Goal: Task Accomplishment & Management: Use online tool/utility

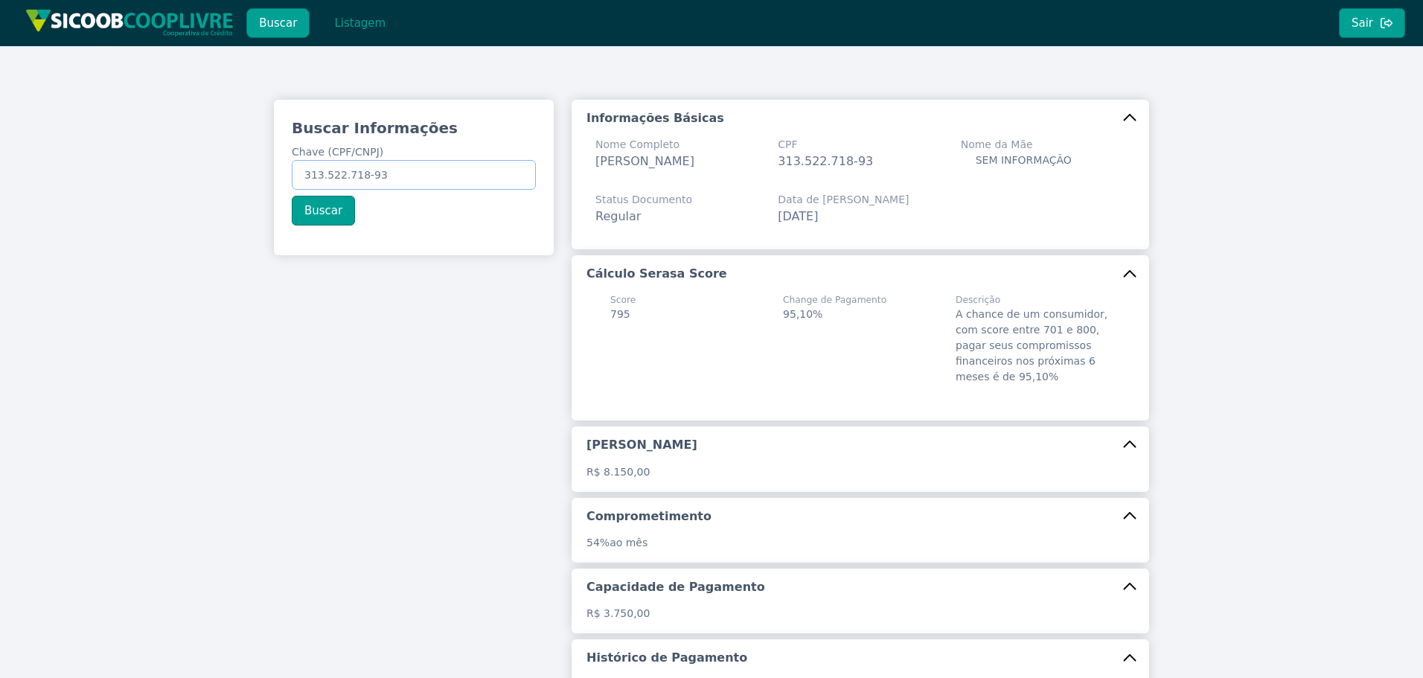
drag, startPoint x: 408, startPoint y: 173, endPoint x: 19, endPoint y: 109, distance: 394.5
click at [19, 109] on div "Buscar Informações Chave (CPF/CNPJ) 313.522.718-93 Buscar Informações Básicas N…" at bounding box center [711, 458] width 1423 height 824
paste input "15.191.763/0001-34"
type input "15.191.763/0001-34"
click at [310, 214] on button "Buscar" at bounding box center [323, 211] width 63 height 30
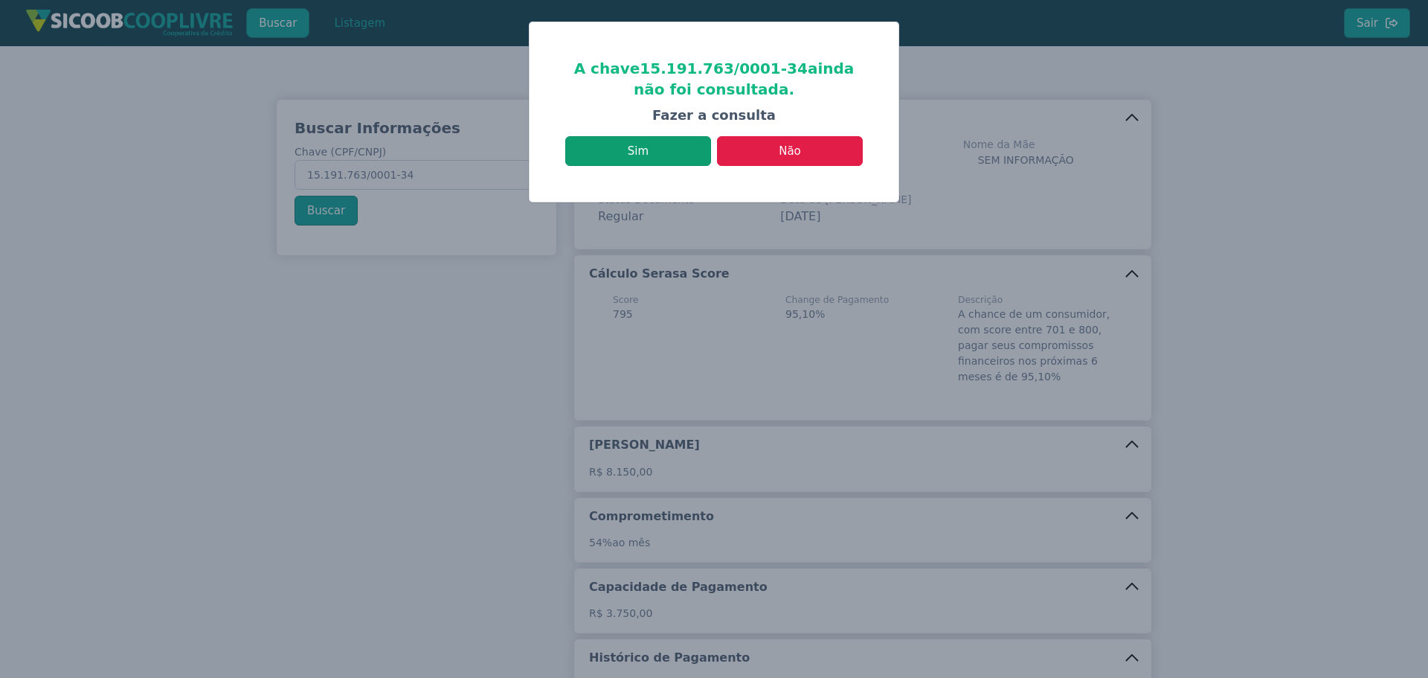
click at [661, 155] on button "Sim" at bounding box center [638, 151] width 146 height 30
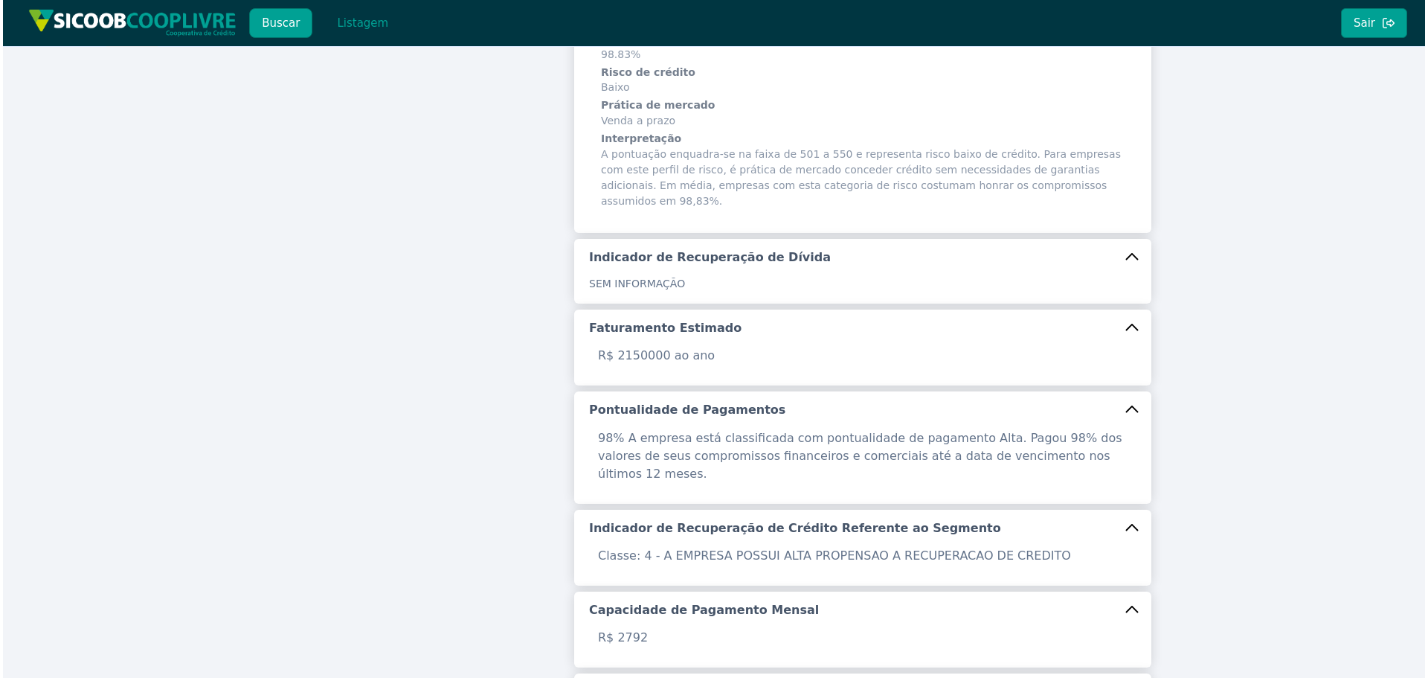
scroll to position [471, 0]
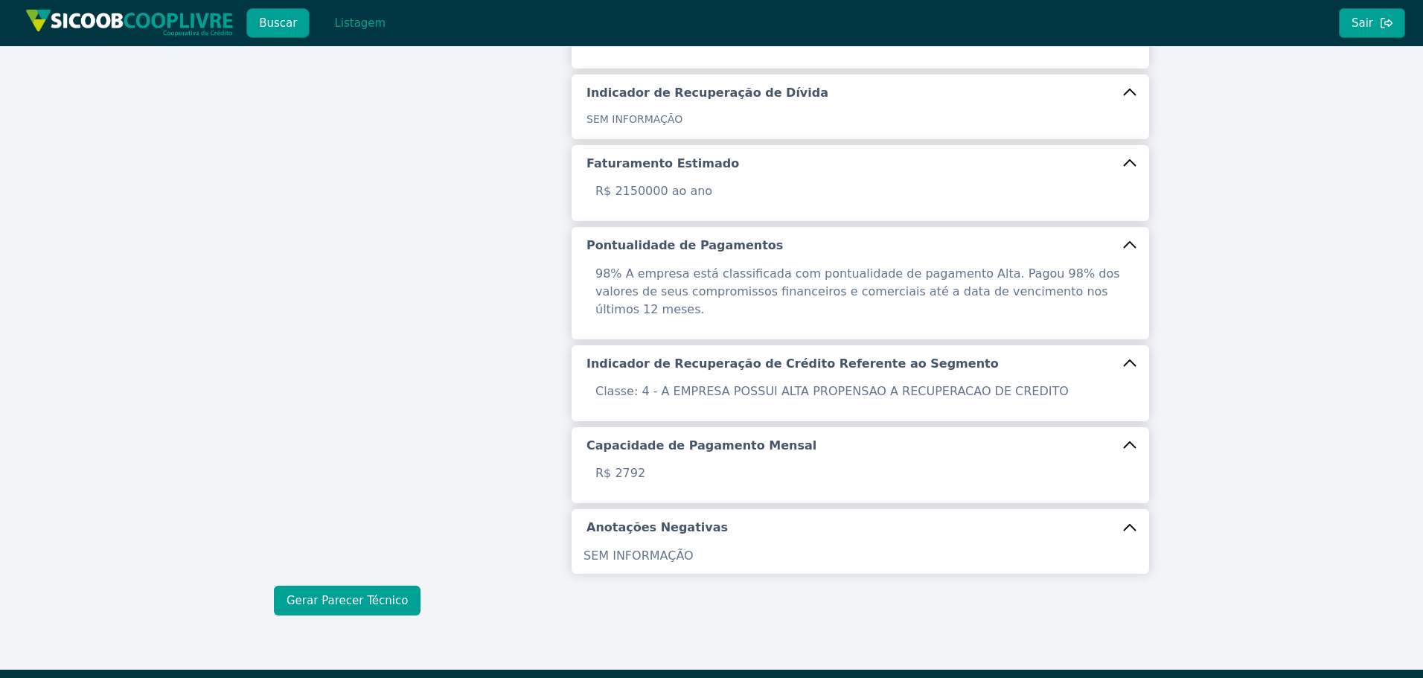
click at [339, 586] on button "Gerar Parecer Técnico" at bounding box center [347, 601] width 147 height 30
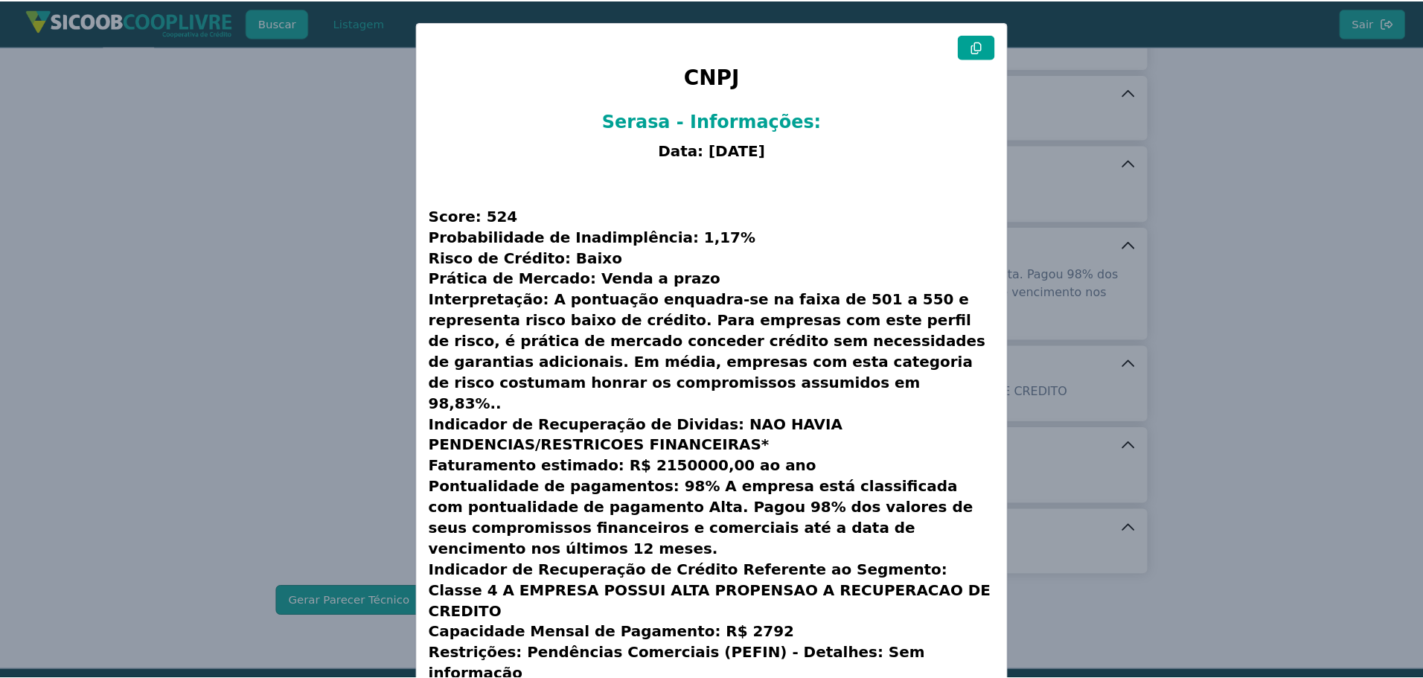
scroll to position [38, 0]
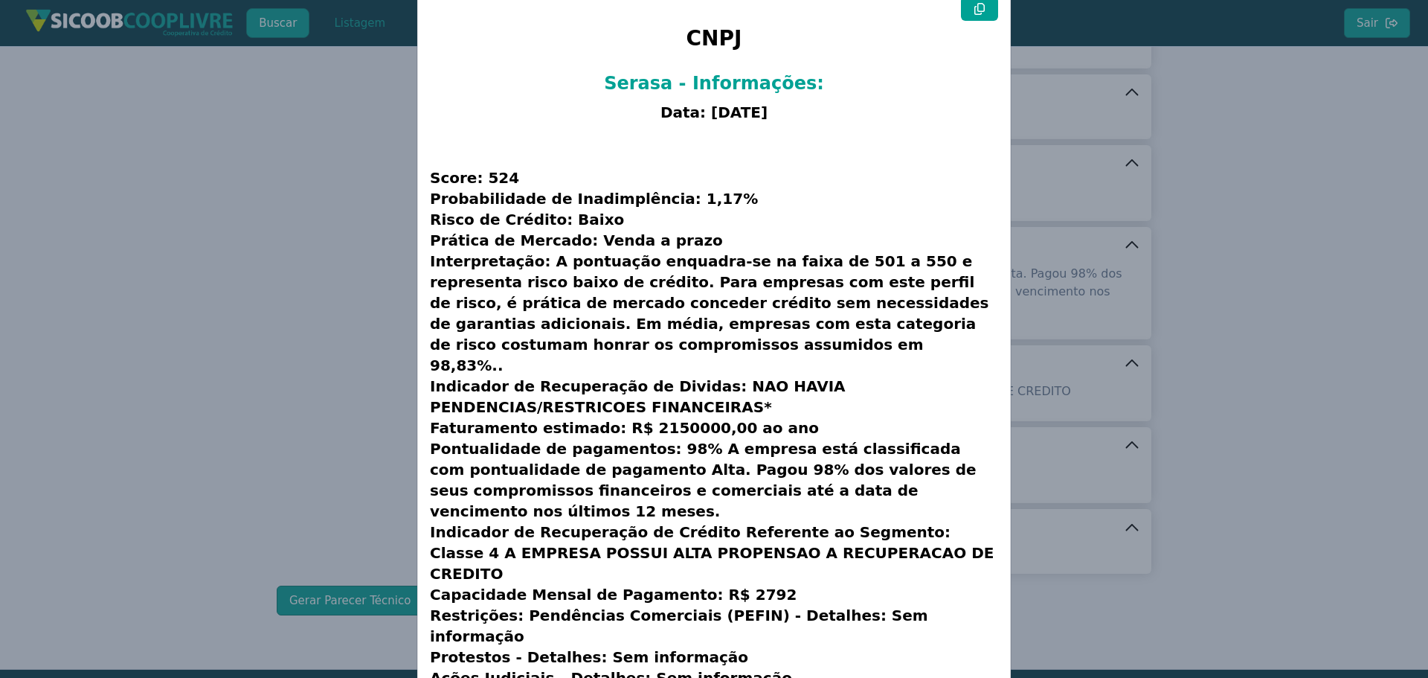
click at [989, 13] on button at bounding box center [979, 8] width 37 height 25
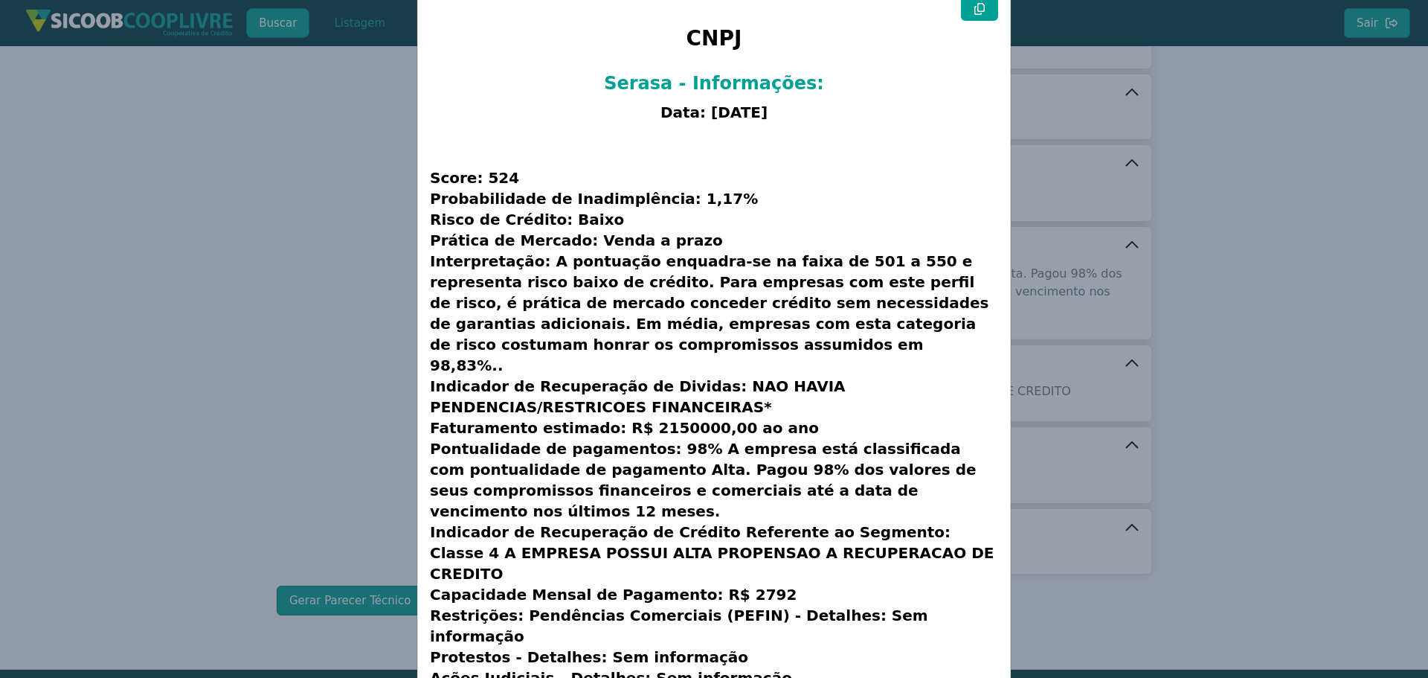
click at [222, 243] on modal-container "CNPJ Serasa - Informações: Data: [DATE] Score: 524 Probabilidade de Inadimplênc…" at bounding box center [714, 339] width 1428 height 678
